Goal: Check status

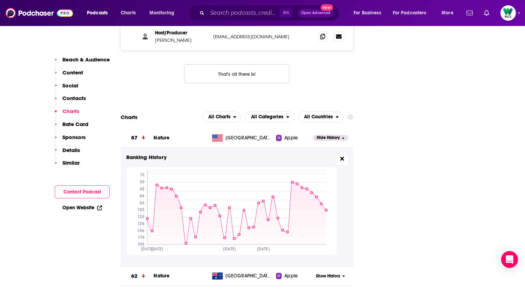
click at [342, 156] on icon at bounding box center [342, 159] width 4 height 6
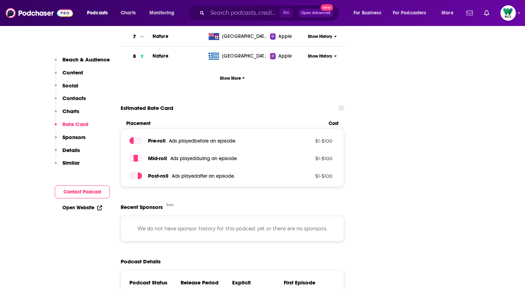
scroll to position [958, 0]
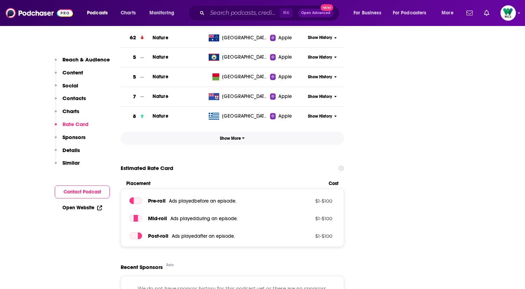
click at [236, 136] on span "Show More" at bounding box center [232, 138] width 25 height 5
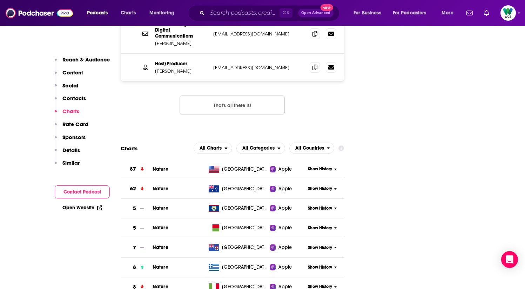
scroll to position [852, 0]
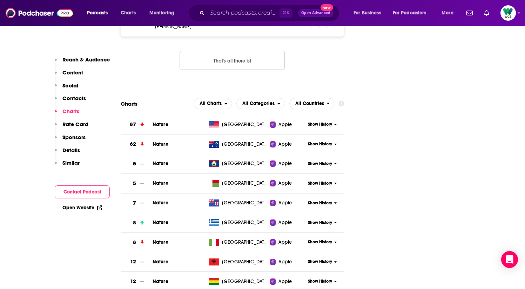
click at [324, 121] on span "Show History" at bounding box center [320, 124] width 24 height 6
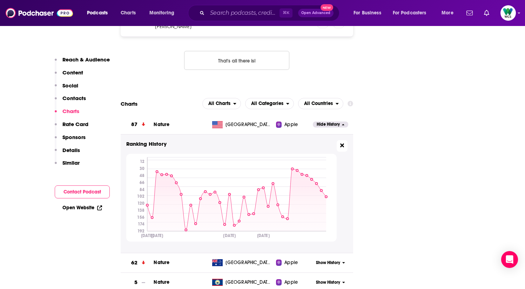
click at [342, 143] on icon at bounding box center [342, 145] width 4 height 4
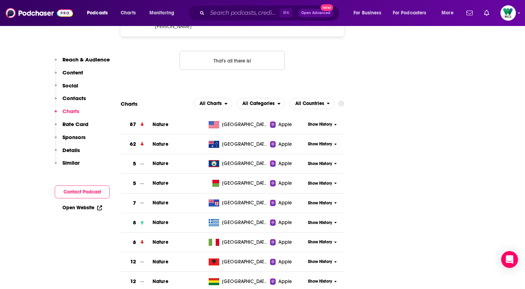
click at [326, 141] on span "Show History" at bounding box center [320, 144] width 24 height 6
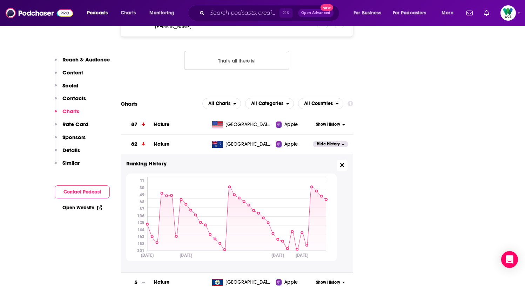
click at [344, 160] on button at bounding box center [342, 166] width 11 height 12
